Goal: Transaction & Acquisition: Purchase product/service

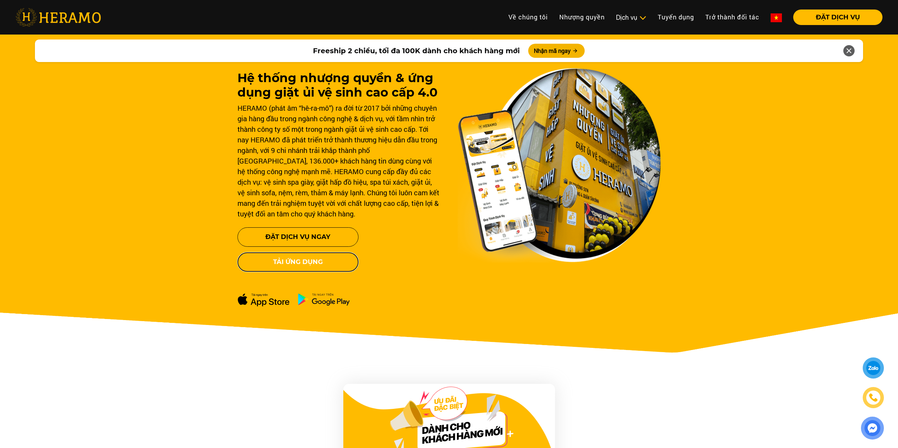
click at [312, 263] on button "Tải ứng dụng" at bounding box center [297, 262] width 121 height 19
click at [822, 17] on button "ĐẶT DỊCH VỤ" at bounding box center [837, 18] width 89 height 16
click at [263, 95] on h1 "Hệ thống nhượng quyền & ứng dụng giặt ủi vệ sinh cao cấp 4.0" at bounding box center [338, 85] width 203 height 29
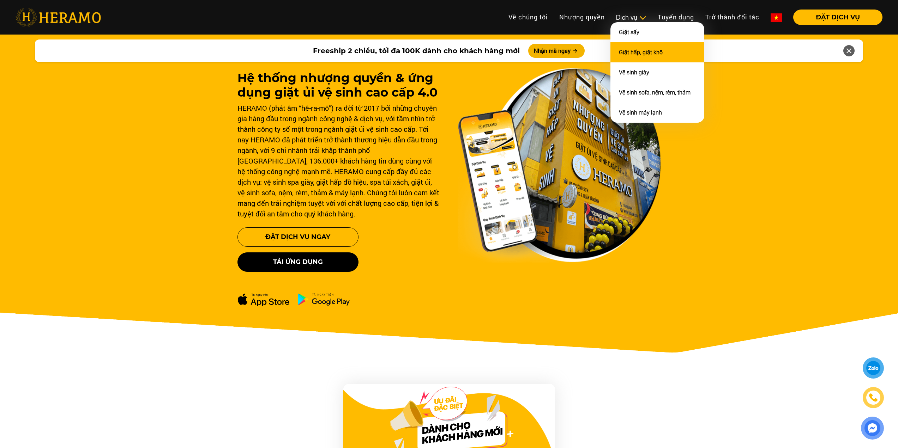
click at [644, 50] on link "Giặt hấp, giặt khô" at bounding box center [641, 52] width 44 height 7
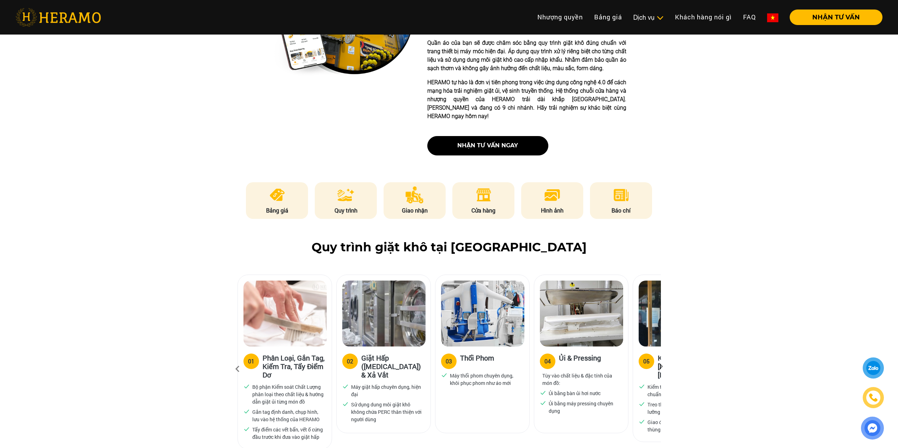
scroll to position [282, 0]
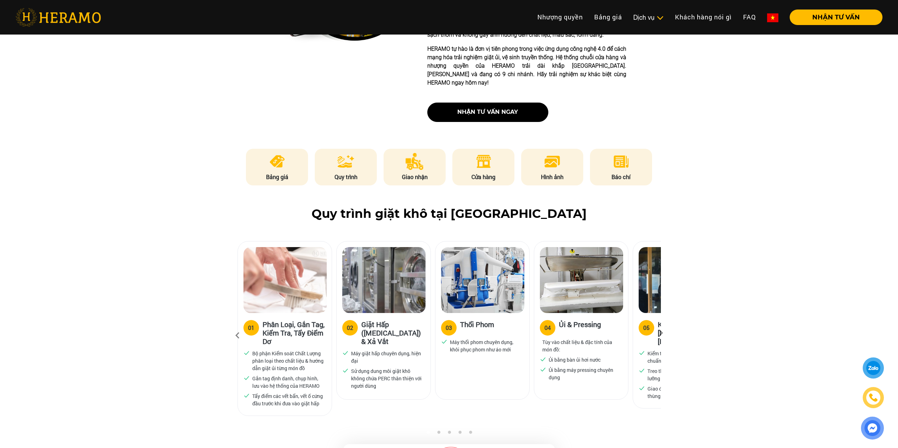
click at [875, 432] on img at bounding box center [872, 428] width 15 height 15
